Goal: Transaction & Acquisition: Purchase product/service

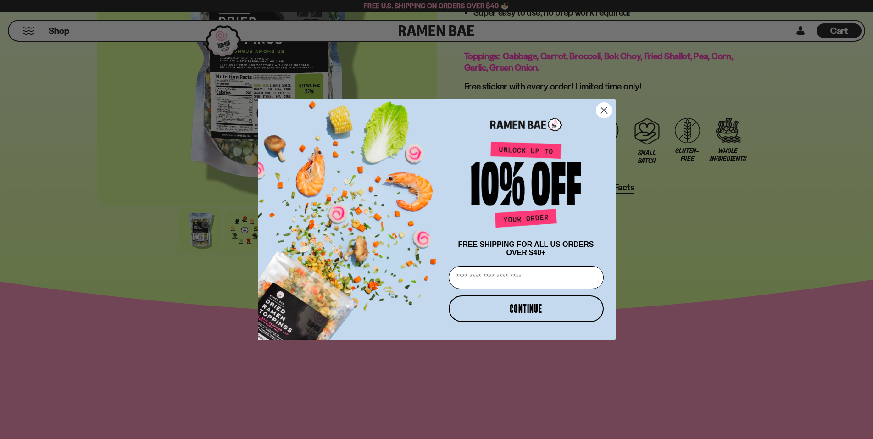
scroll to position [367, 0]
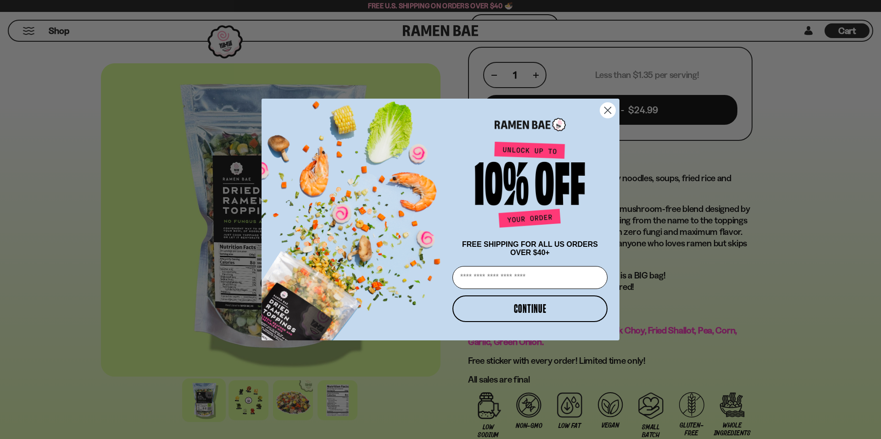
click at [606, 102] on icon "Close dialog" at bounding box center [608, 110] width 16 height 16
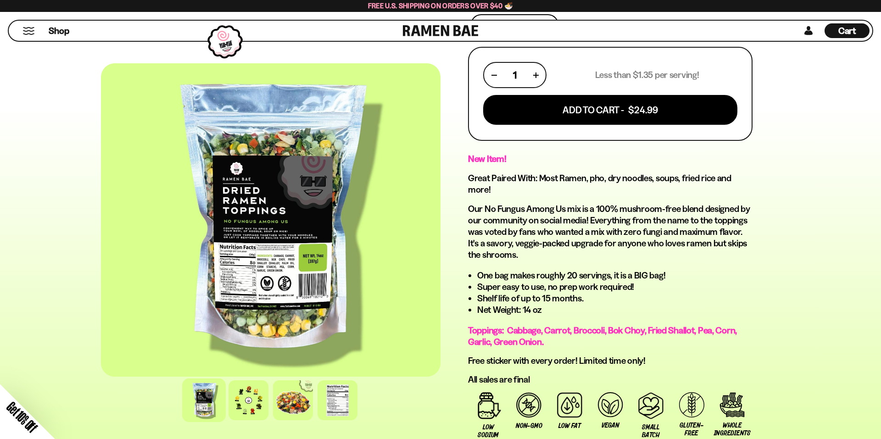
click at [611, 127] on circle "Close dialog" at bounding box center [607, 134] width 15 height 15
drag, startPoint x: 606, startPoint y: 100, endPoint x: 589, endPoint y: 119, distance: 25.7
click at [605, 110] on div "Close dialog FREE SHIPPING FOR ALL US ORDERS OVER $40+ Email CONTINUE ******" at bounding box center [440, 220] width 376 height 242
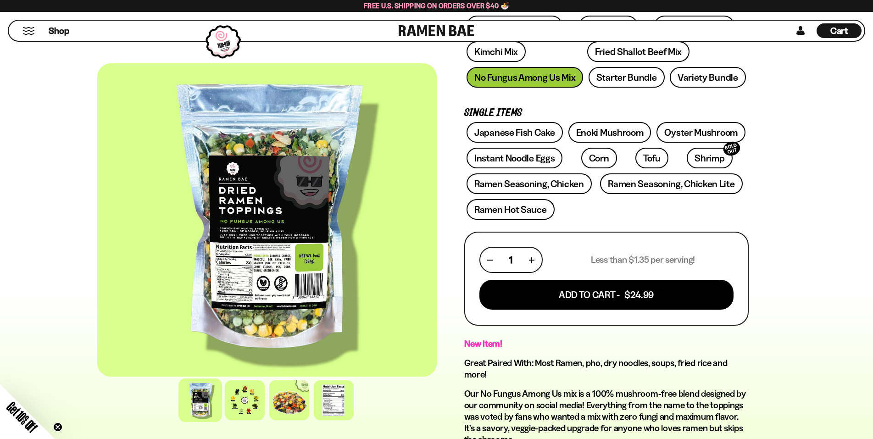
scroll to position [184, 0]
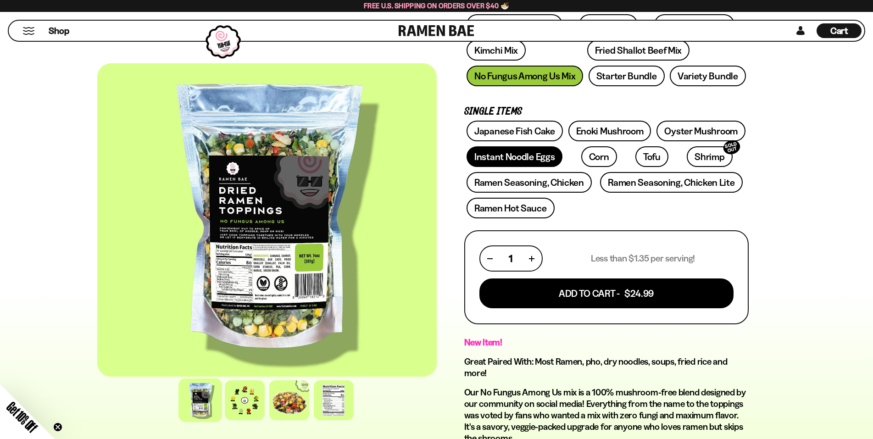
click at [500, 157] on link "Instant Noodle Eggs" at bounding box center [515, 156] width 96 height 21
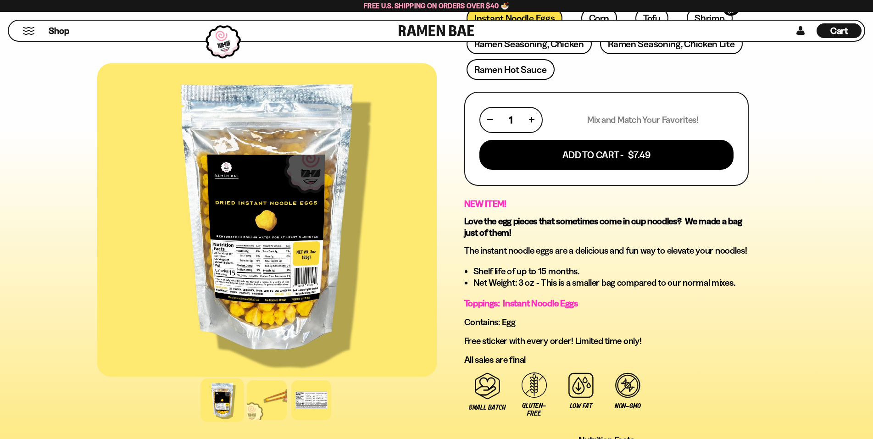
scroll to position [321, 0]
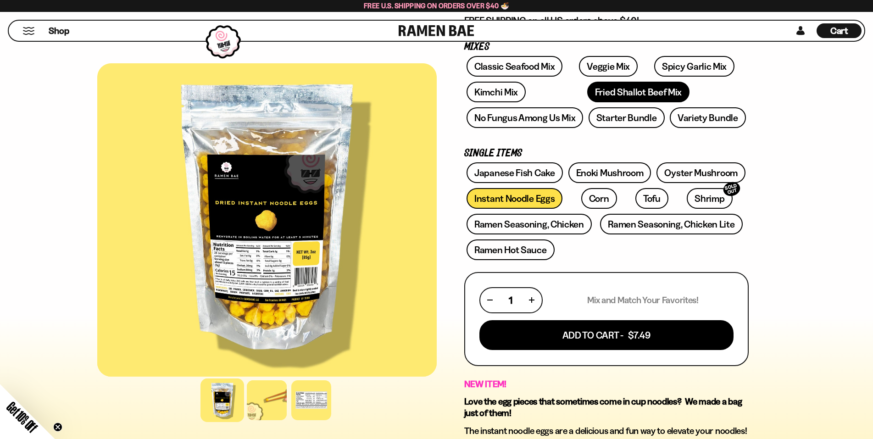
click at [587, 93] on link "Fried Shallot Beef Mix" at bounding box center [638, 92] width 102 height 21
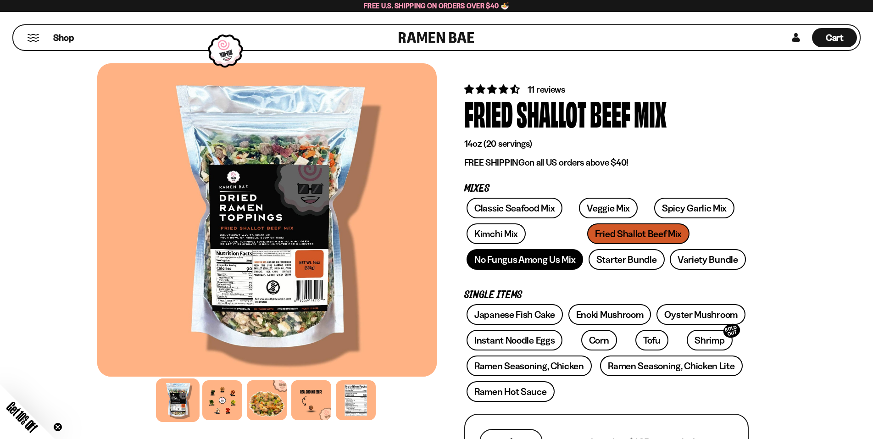
click at [510, 265] on link "No Fungus Among Us Mix" at bounding box center [525, 259] width 117 height 21
